Goal: Task Accomplishment & Management: Use online tool/utility

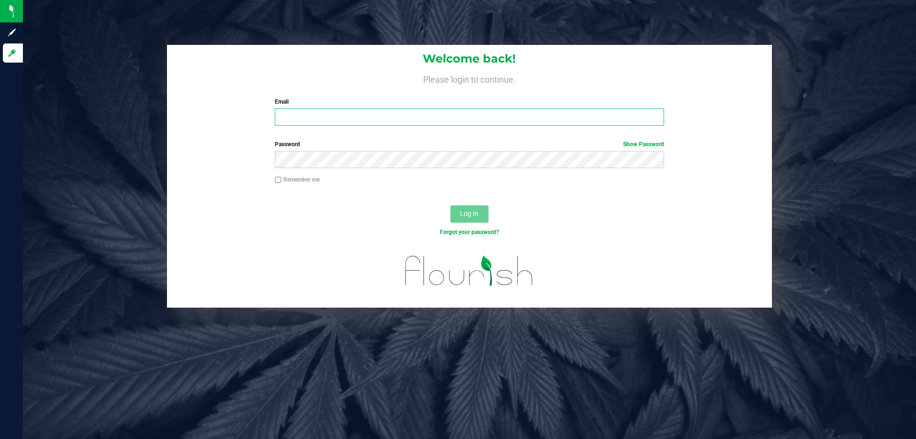
click at [313, 117] on input "Email" at bounding box center [469, 116] width 389 height 17
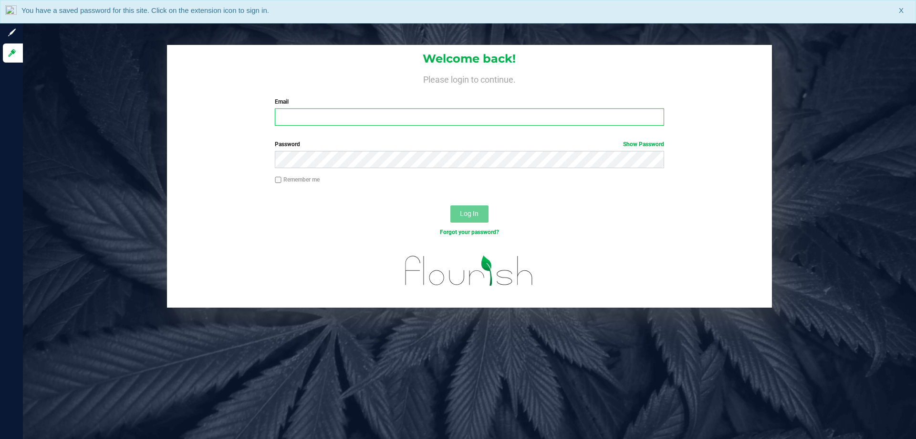
click at [320, 117] on input "Email" at bounding box center [469, 116] width 389 height 17
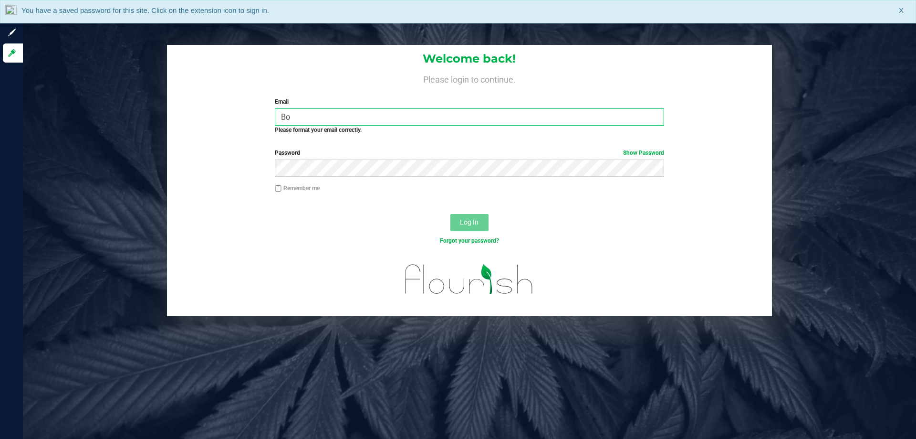
type input "B"
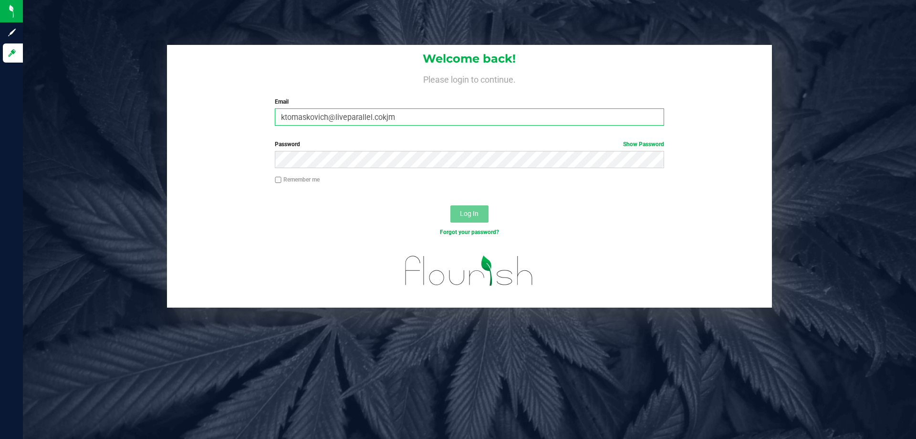
drag, startPoint x: 439, startPoint y: 64, endPoint x: 391, endPoint y: 120, distance: 72.8
click at [391, 120] on input "ktomaskovich@liveparallel.cokjm" at bounding box center [469, 116] width 389 height 17
type input "[EMAIL_ADDRESS][DOMAIN_NAME]"
click at [450, 205] on button "Log In" at bounding box center [469, 213] width 38 height 17
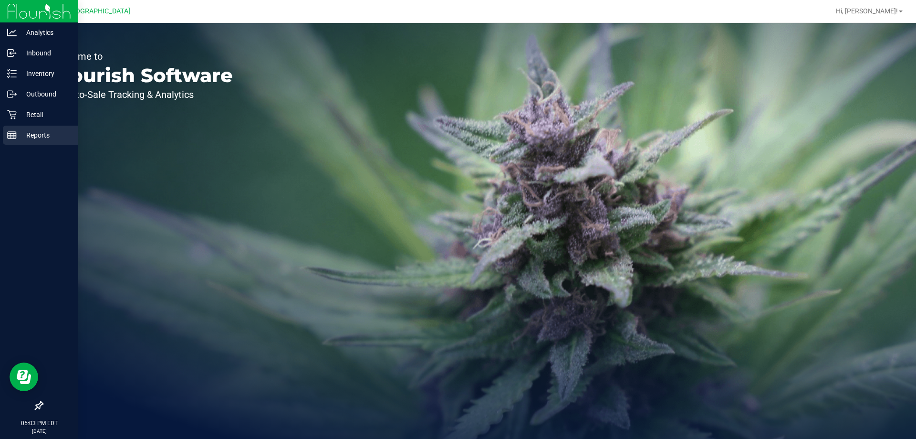
click at [40, 134] on p "Reports" at bounding box center [45, 134] width 57 height 11
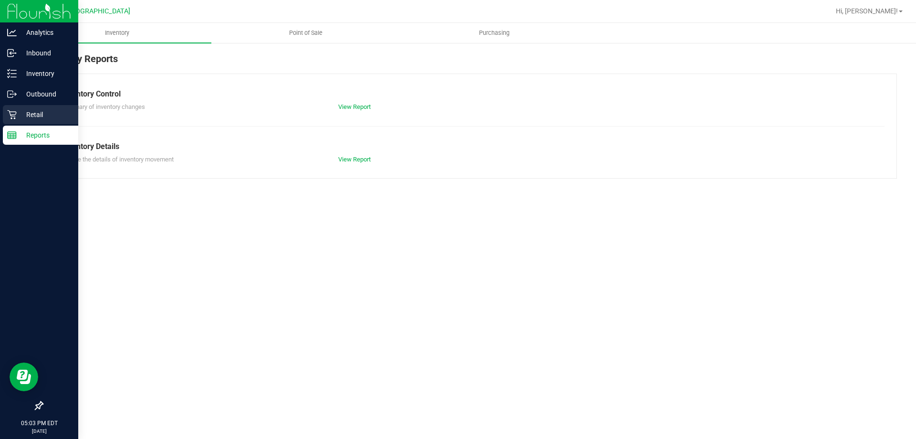
click at [44, 113] on p "Retail" at bounding box center [45, 114] width 57 height 11
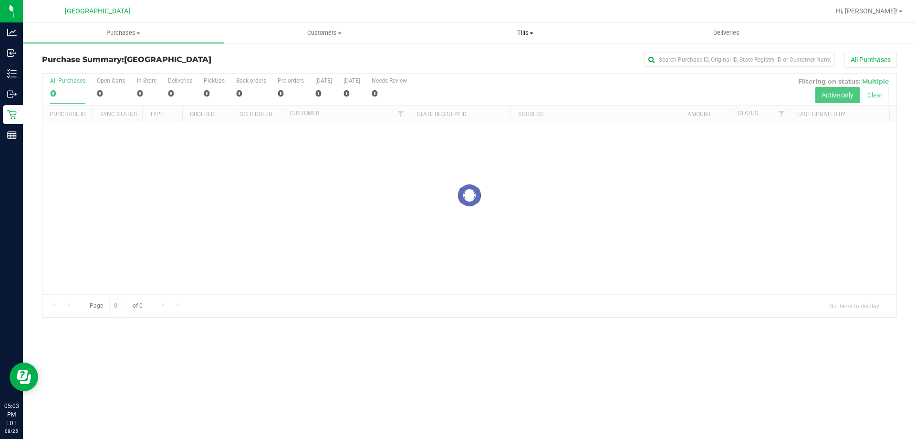
click at [523, 34] on span "Tills" at bounding box center [525, 33] width 200 height 9
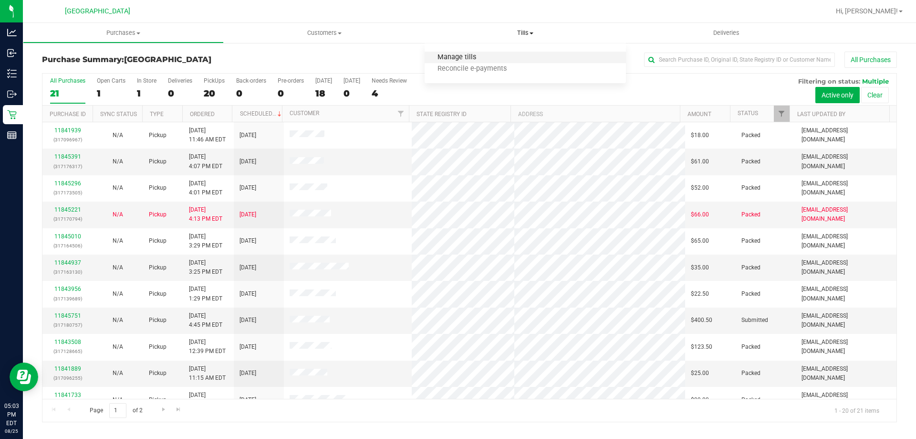
click at [471, 59] on span "Manage tills" at bounding box center [457, 57] width 64 height 8
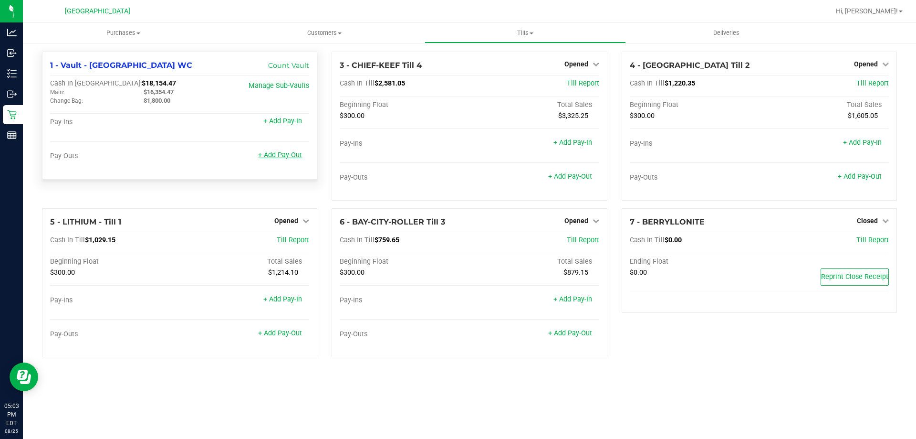
click at [285, 157] on link "+ Add Pay-Out" at bounding box center [280, 155] width 44 height 8
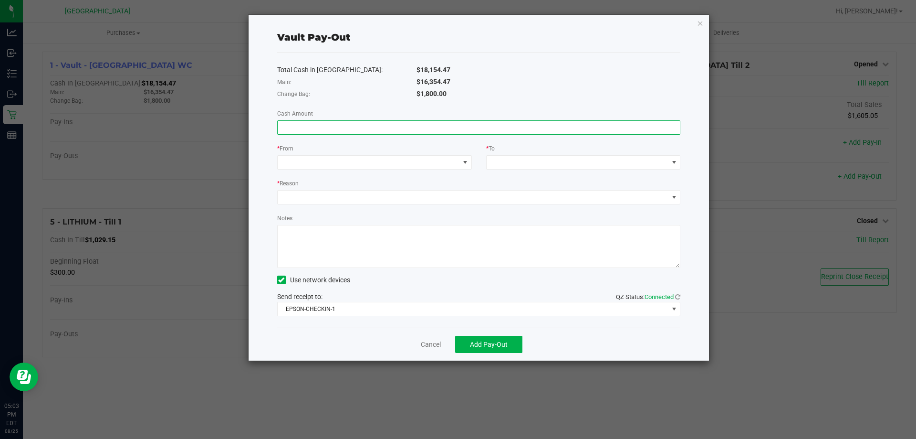
click at [407, 122] on input at bounding box center [479, 127] width 403 height 13
type input "$16,354.47"
click at [386, 155] on span at bounding box center [374, 162] width 195 height 14
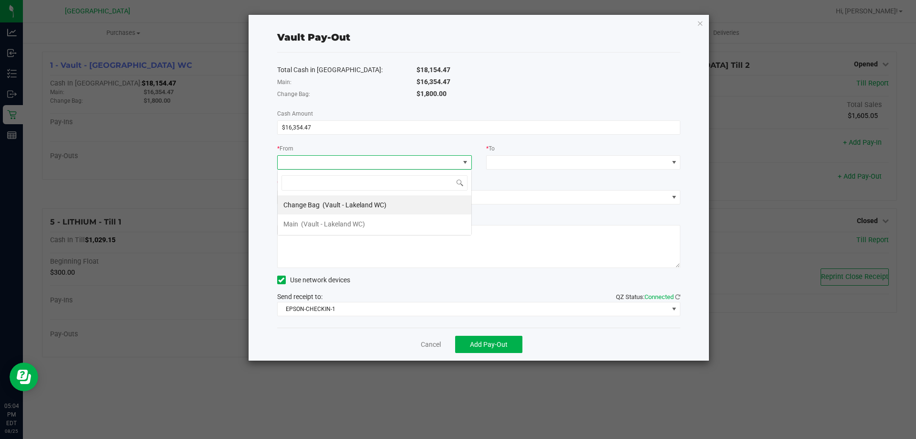
scroll to position [14, 195]
click at [345, 220] on span "(Vault - Lakeland WC)" at bounding box center [333, 224] width 64 height 8
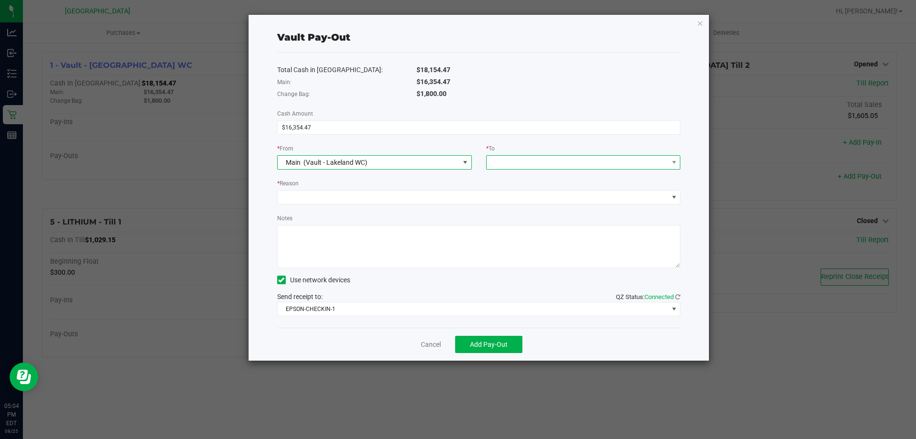
click at [585, 160] on span at bounding box center [578, 162] width 182 height 13
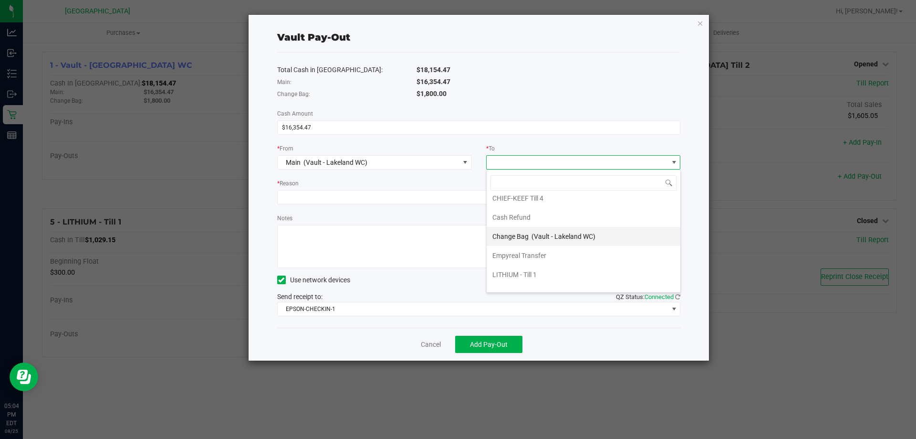
scroll to position [38, 0]
click at [556, 241] on li "Empyreal Transfer" at bounding box center [584, 242] width 194 height 19
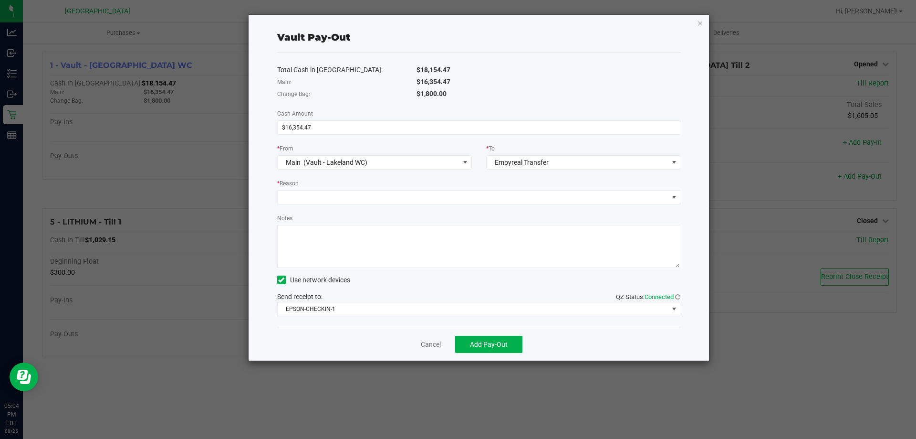
click at [386, 188] on div "* Reason" at bounding box center [479, 184] width 404 height 12
click at [383, 193] on span at bounding box center [473, 196] width 391 height 13
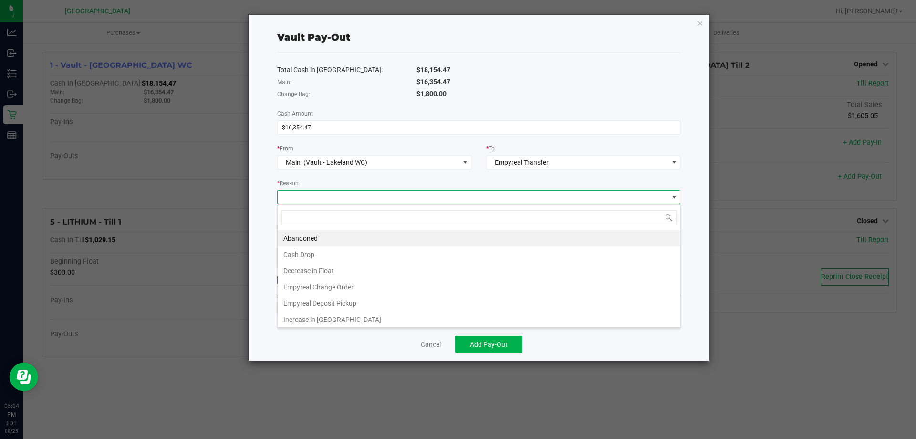
scroll to position [14, 403]
click at [362, 301] on li "Empyreal Deposit Pickup" at bounding box center [479, 303] width 403 height 16
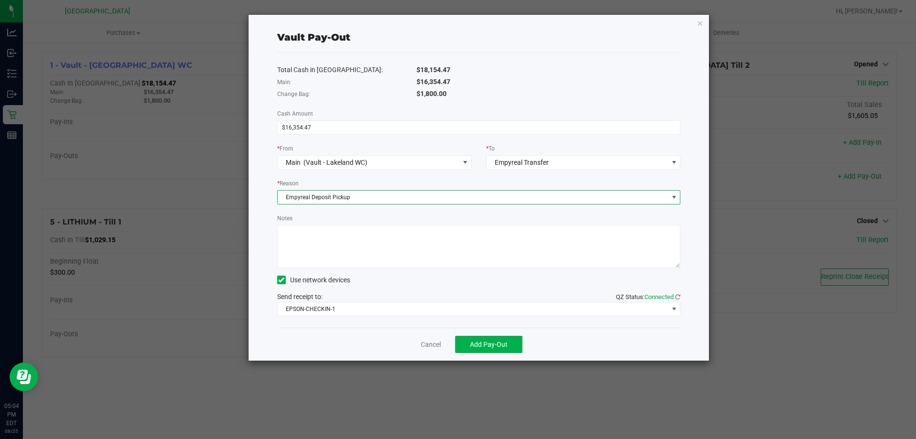
click at [357, 249] on textarea "Notes" at bounding box center [479, 246] width 404 height 43
click at [364, 252] on textarea "Notes" at bounding box center [479, 246] width 404 height 43
type textarea "7909 $6865.4 7910 $5755.2 7911 $3733.87"
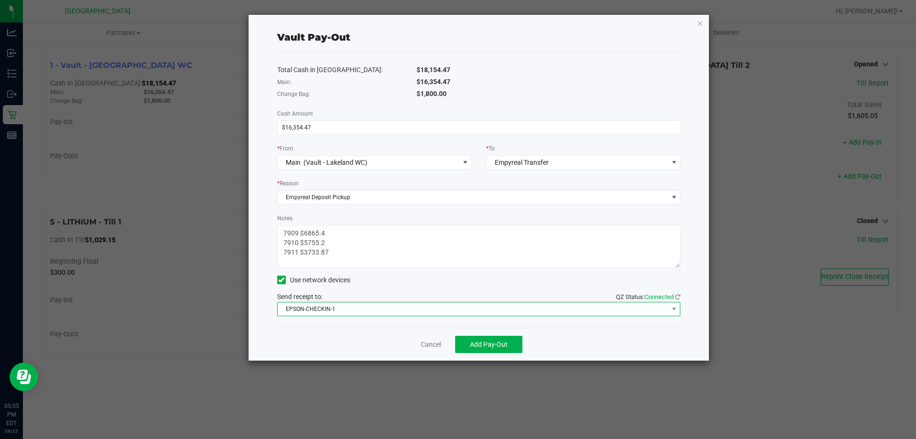
click at [547, 305] on span "EPSON-CHECKIN-1" at bounding box center [473, 308] width 391 height 13
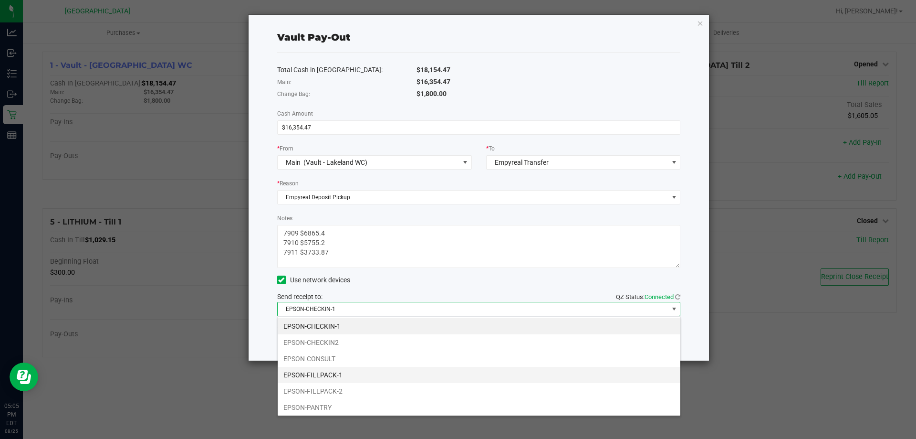
click at [328, 377] on li "EPSON-FILLPACK-1" at bounding box center [479, 374] width 403 height 16
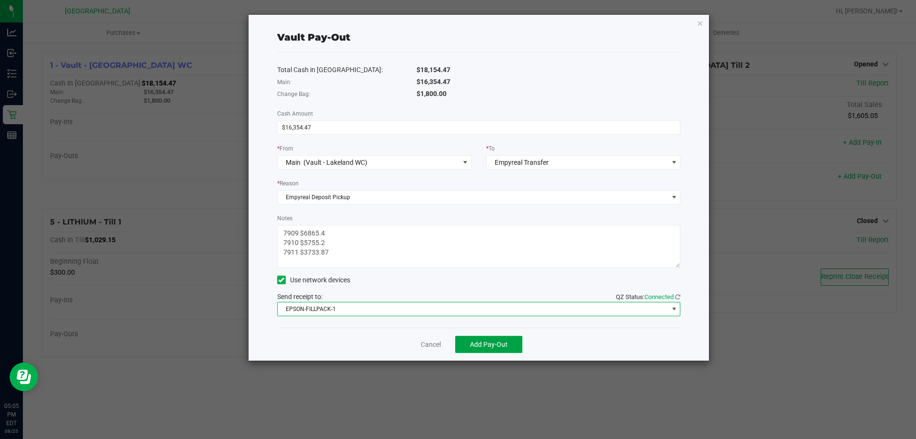
click at [477, 346] on span "Add Pay-Out" at bounding box center [489, 344] width 38 height 8
